Goal: Transaction & Acquisition: Purchase product/service

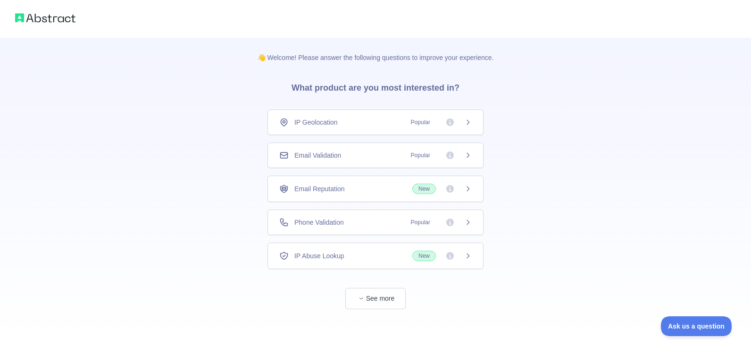
click at [325, 160] on div "Email Validation Popular" at bounding box center [376, 155] width 216 height 25
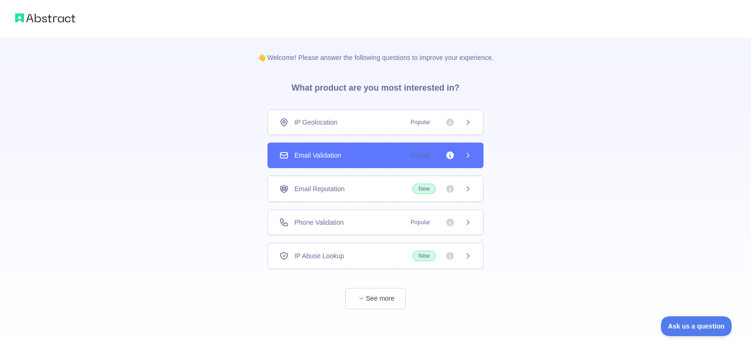
click at [348, 192] on div "Email Reputation New" at bounding box center [375, 189] width 193 height 10
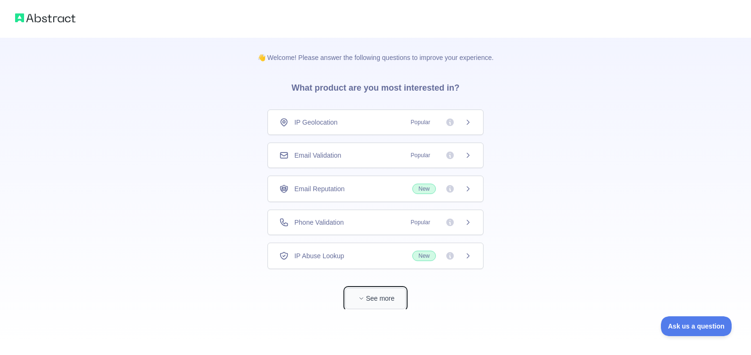
click at [383, 296] on button "See more" at bounding box center [375, 298] width 60 height 21
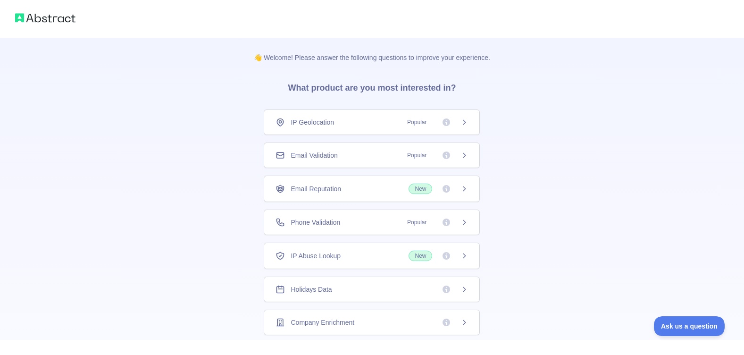
click at [363, 222] on div "Phone Validation Popular" at bounding box center [372, 222] width 193 height 9
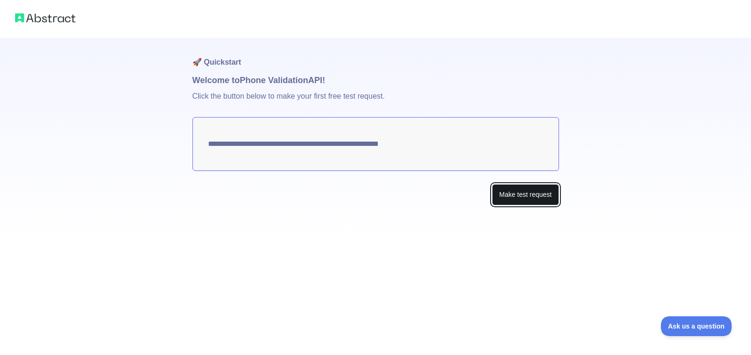
click at [536, 196] on button "Make test request" at bounding box center [525, 194] width 67 height 21
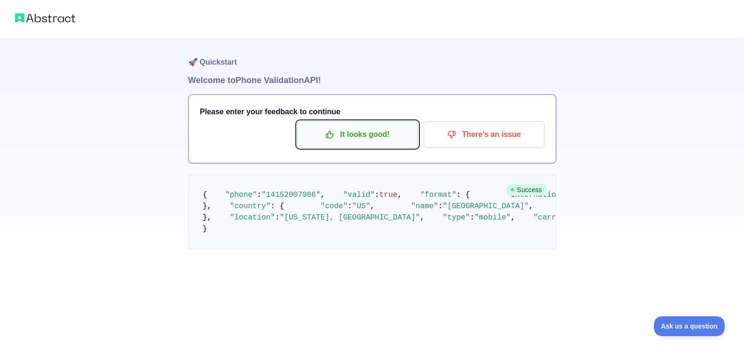
click at [355, 125] on button "It looks good!" at bounding box center [357, 134] width 121 height 26
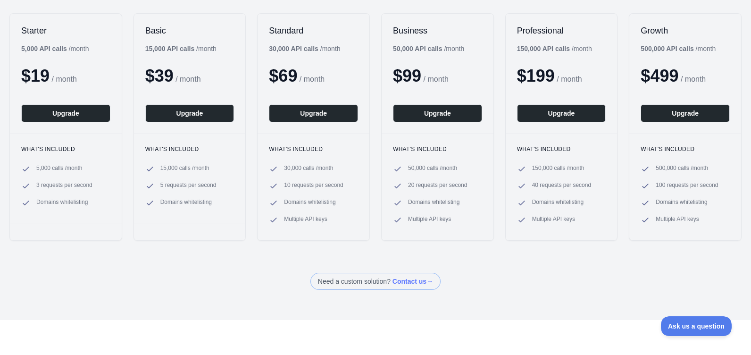
scroll to position [115, 0]
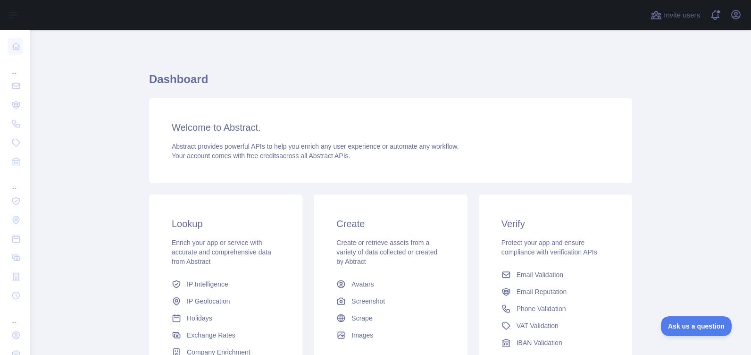
click at [232, 126] on h3 "Welcome to Abstract." at bounding box center [391, 127] width 438 height 13
copy h3 "Abstract"
